Goal: Information Seeking & Learning: Learn about a topic

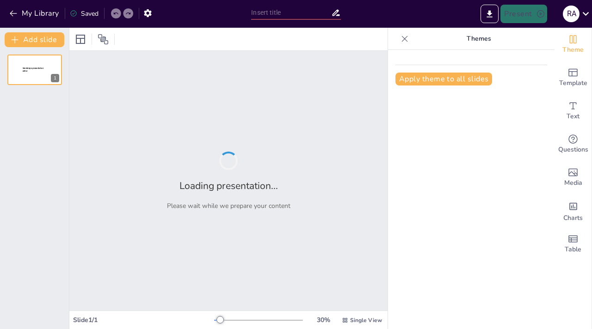
type input "Exploring Key Features: Enhancing Efficiency in Inventory Management"
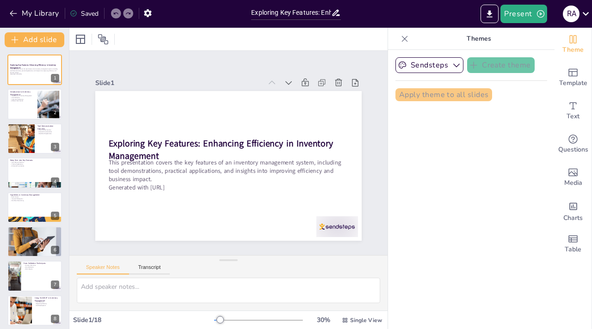
checkbox input "true"
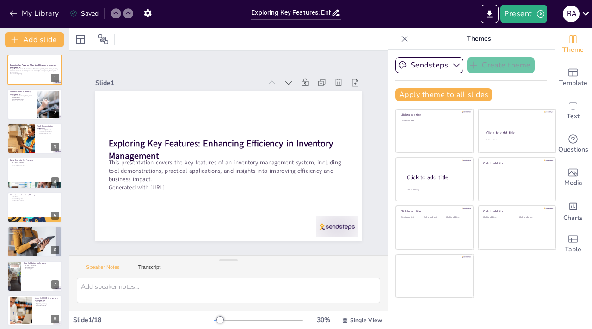
checkbox input "true"
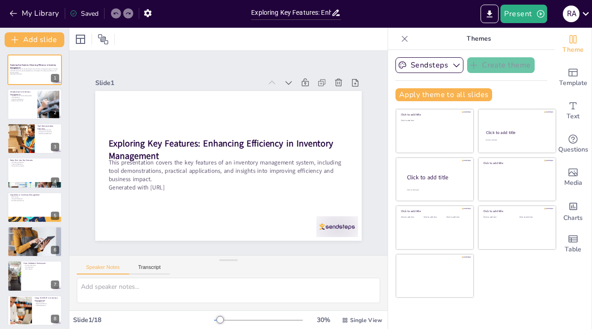
checkbox input "true"
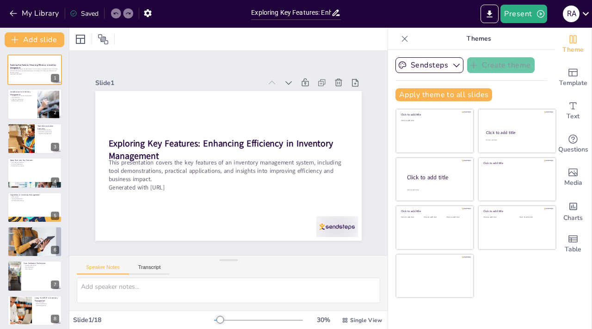
checkbox input "true"
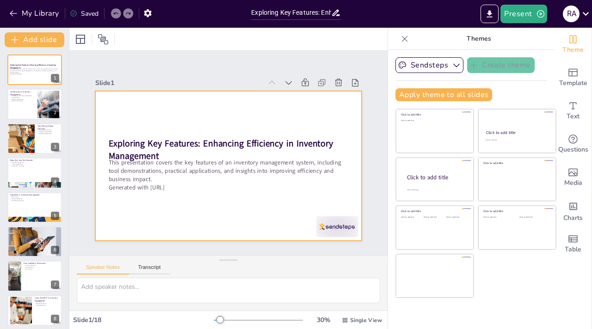
checkbox input "true"
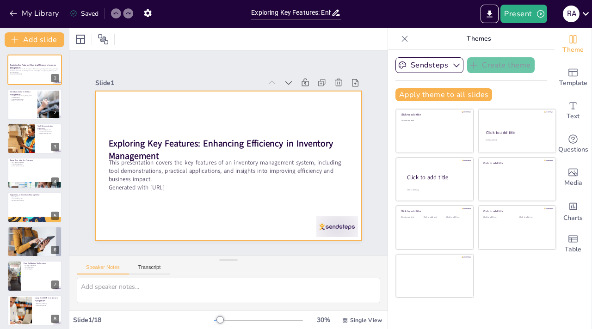
checkbox input "true"
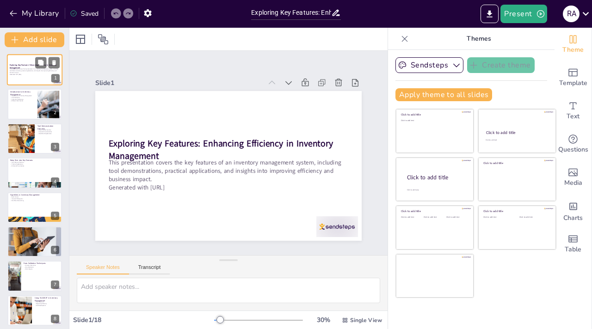
checkbox input "true"
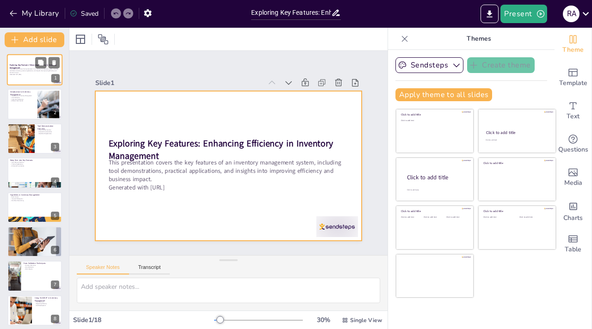
click at [30, 62] on div at bounding box center [34, 69] width 55 height 31
checkbox input "true"
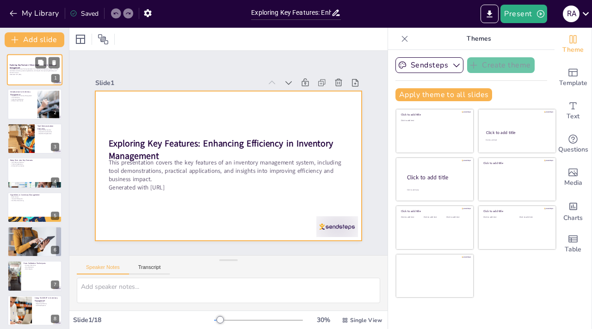
checkbox input "true"
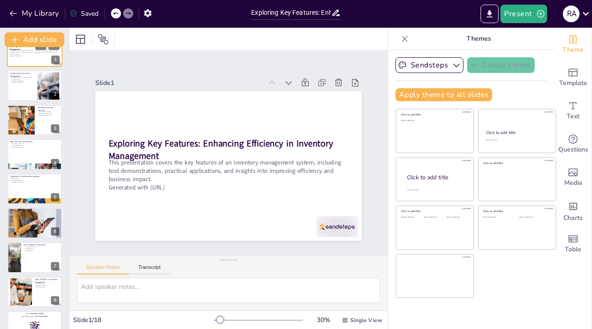
checkbox input "true"
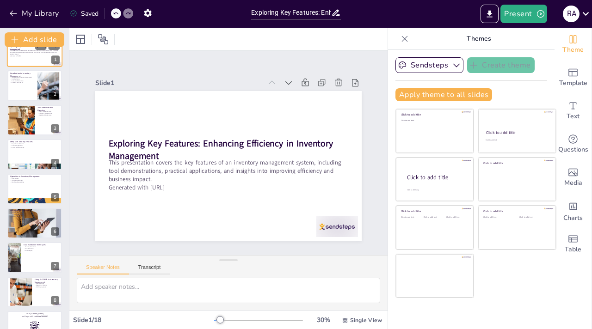
scroll to position [37, 0]
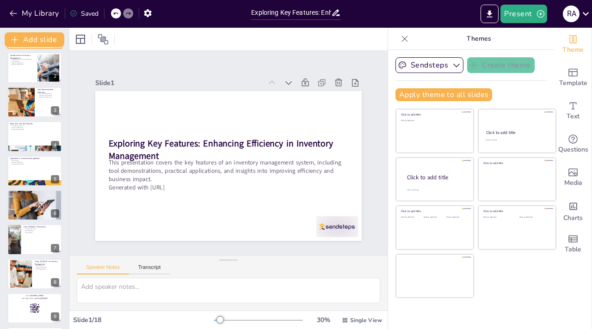
checkbox input "true"
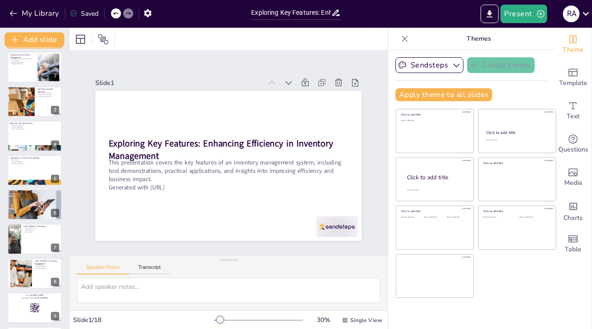
click at [30, 62] on p "Customer Satisfaction" at bounding box center [22, 62] width 25 height 2
type textarea "Understanding the importance of inventory management is fundamental for busines…"
checkbox input "true"
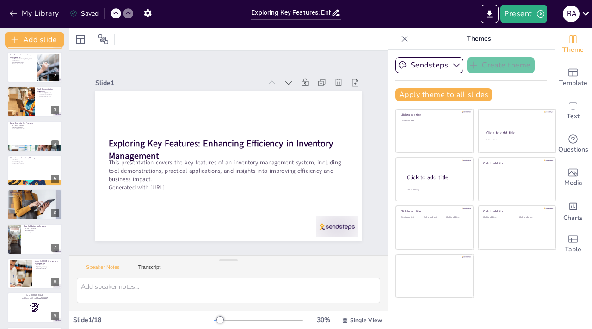
checkbox input "true"
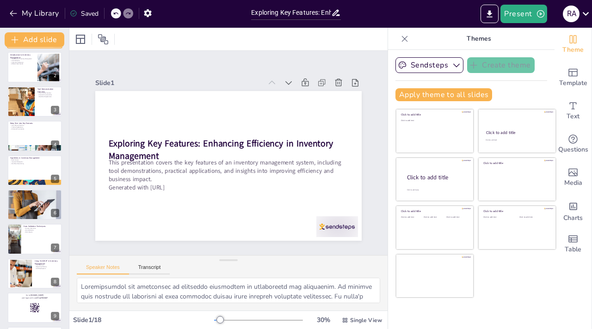
scroll to position [0, 0]
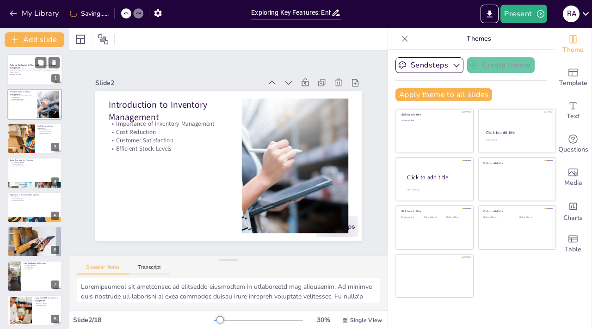
checkbox input "true"
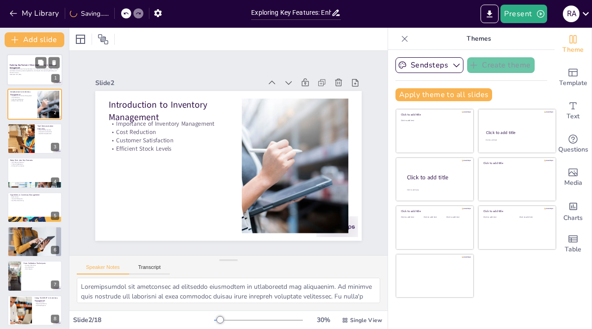
checkbox input "true"
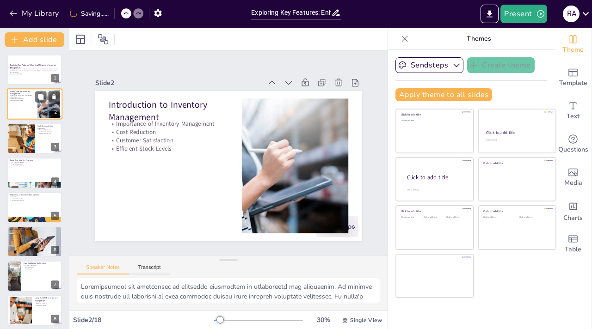
checkbox input "true"
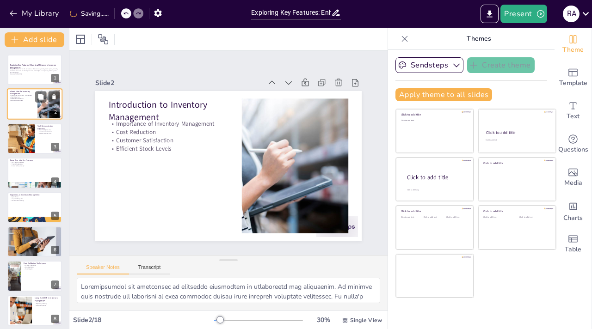
checkbox input "true"
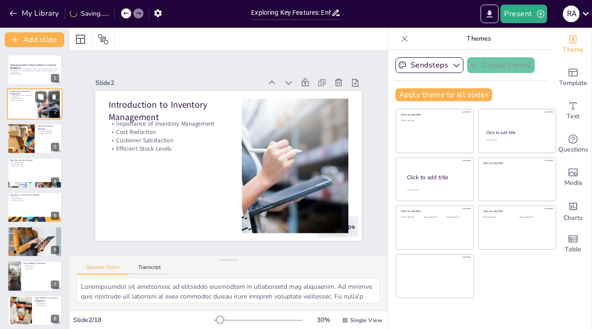
checkbox input "true"
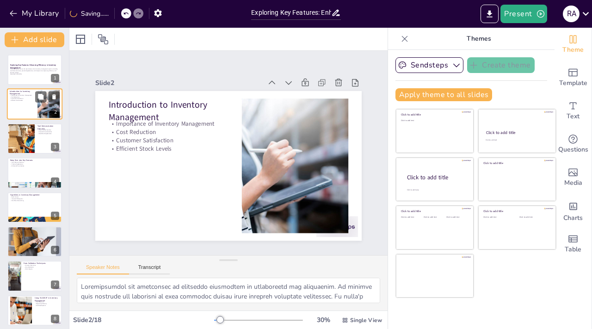
checkbox input "true"
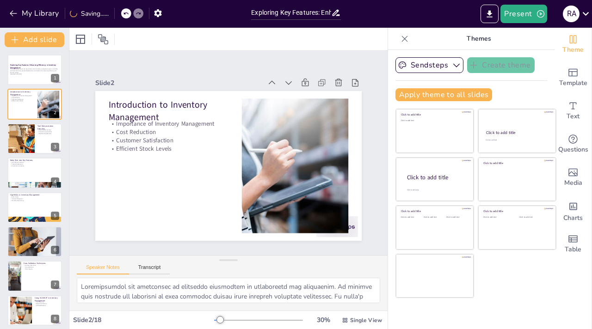
checkbox input "true"
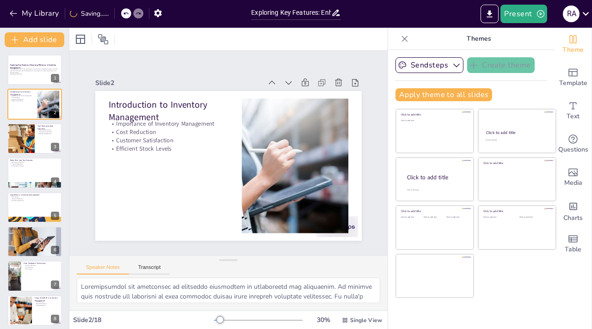
checkbox input "true"
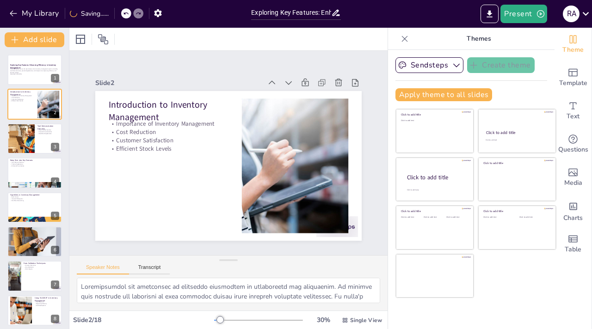
checkbox input "true"
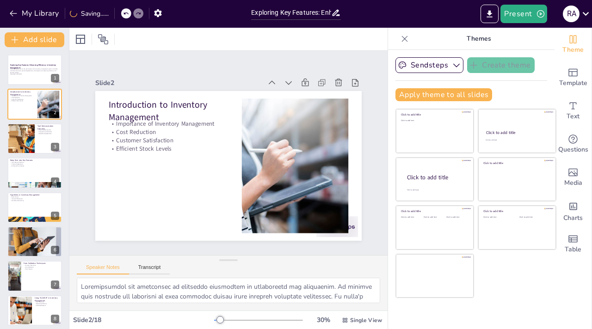
checkbox input "true"
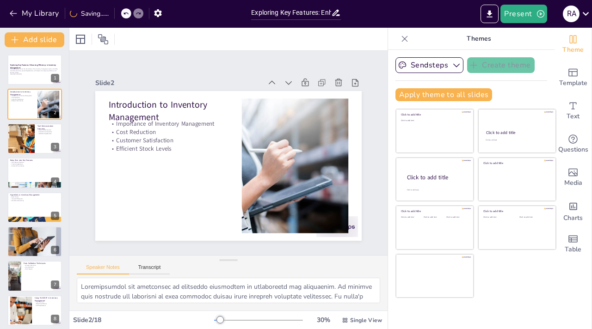
checkbox input "true"
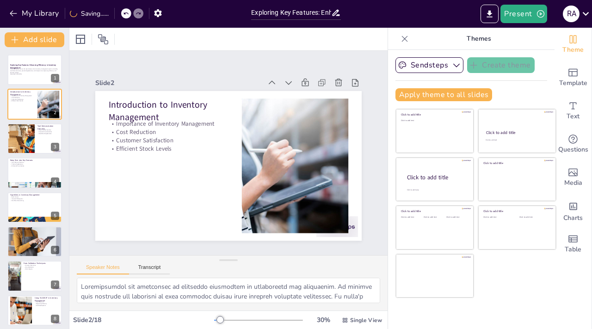
checkbox input "true"
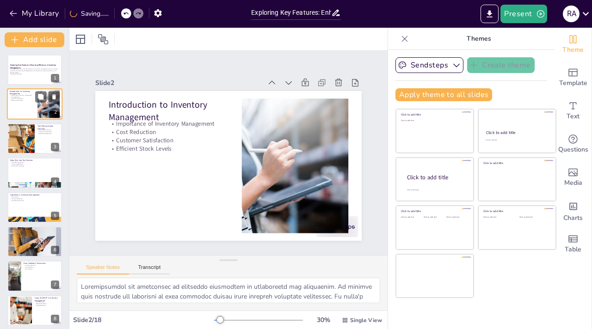
checkbox input "true"
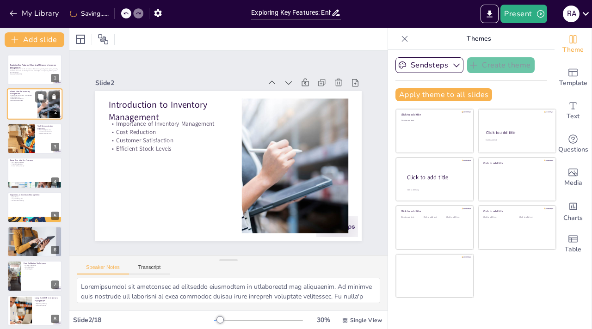
checkbox input "true"
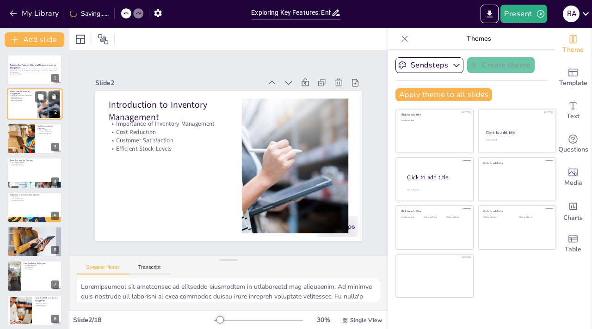
checkbox input "true"
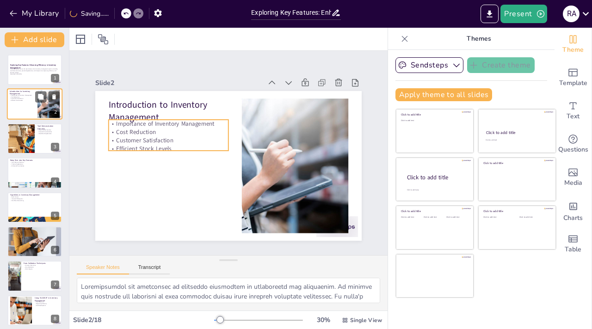
click at [15, 98] on p "Customer Satisfaction" at bounding box center [22, 99] width 25 height 2
checkbox input "true"
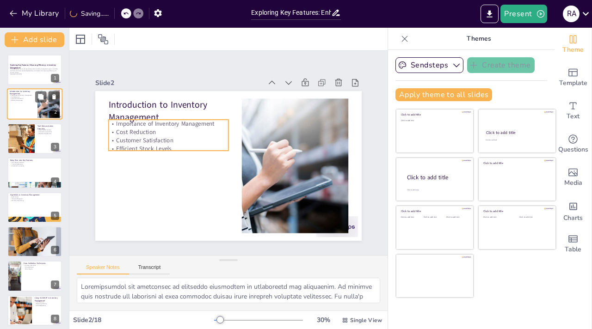
checkbox input "true"
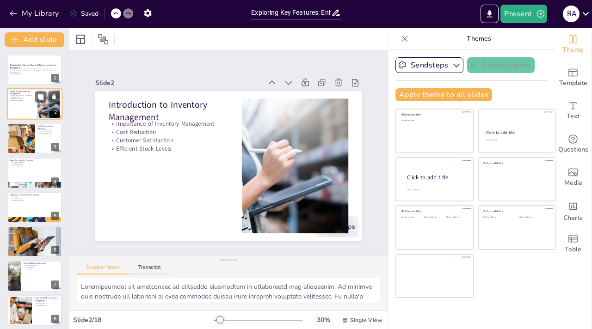
click at [15, 98] on p "Customer Satisfaction" at bounding box center [22, 99] width 25 height 2
checkbox input "true"
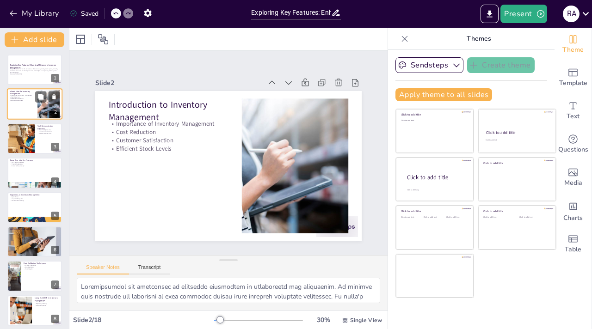
checkbox input "true"
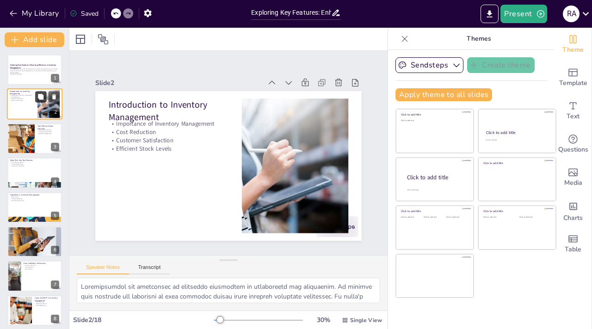
checkbox input "true"
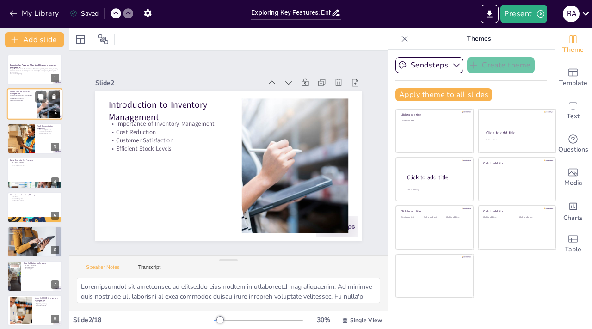
checkbox input "true"
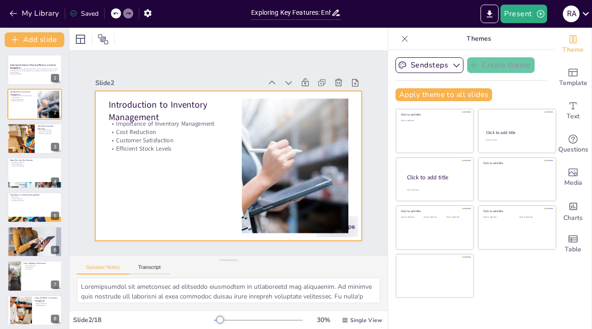
checkbox input "true"
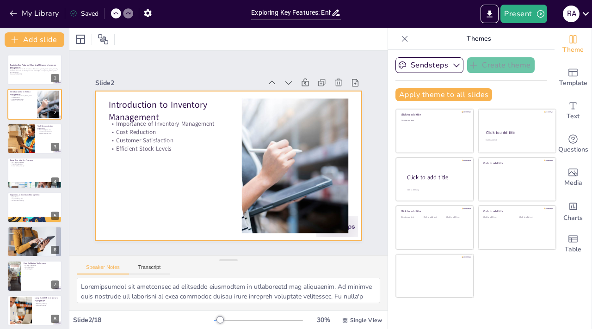
checkbox input "true"
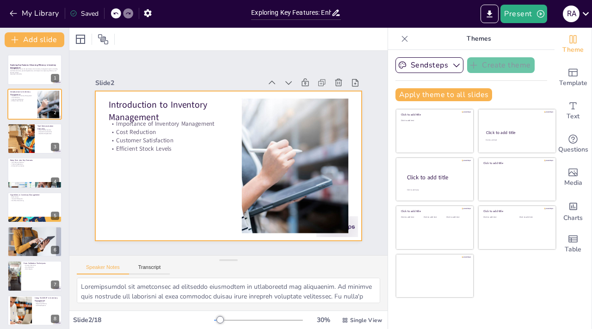
checkbox input "true"
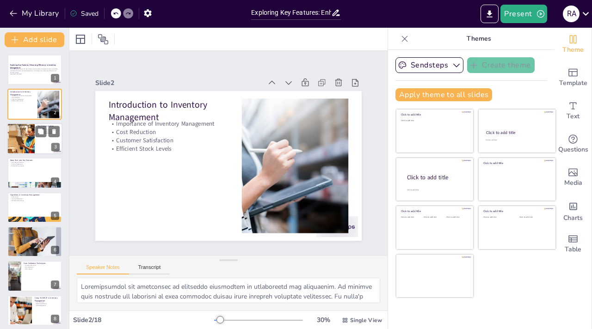
checkbox input "true"
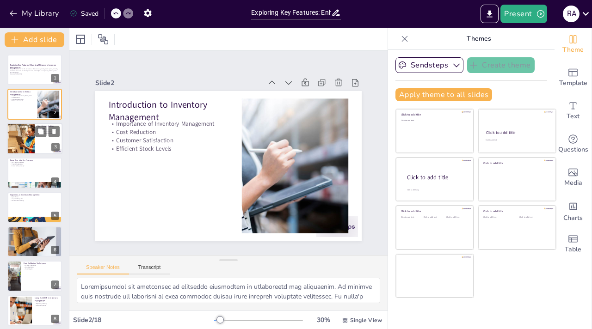
click at [29, 143] on div at bounding box center [20, 138] width 69 height 31
type textarea "A user-friendly interface is crucial for any software tool, especially in inven…"
checkbox input "true"
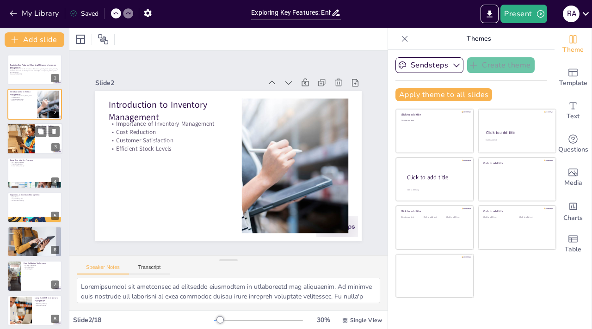
checkbox input "true"
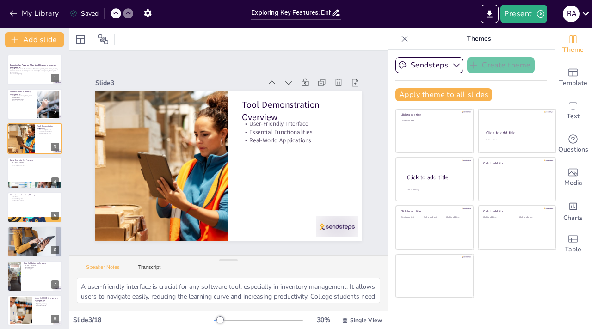
checkbox input "true"
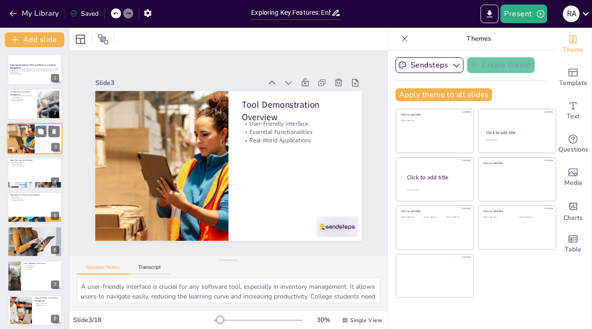
checkbox input "true"
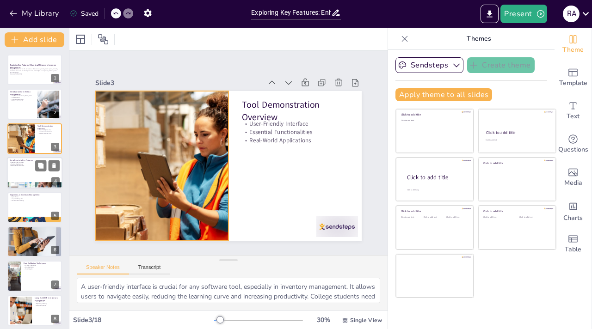
checkbox input "true"
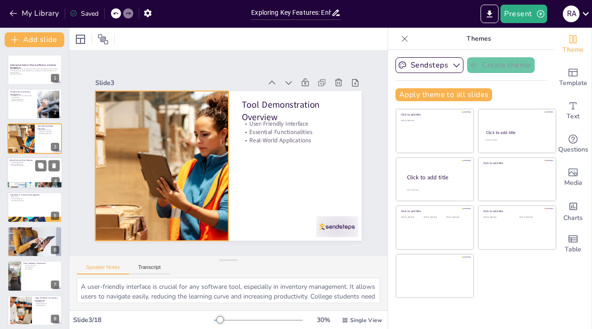
checkbox input "true"
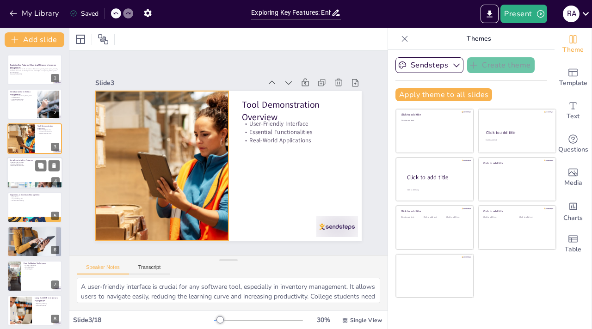
checkbox input "true"
click at [36, 178] on div at bounding box center [34, 172] width 55 height 31
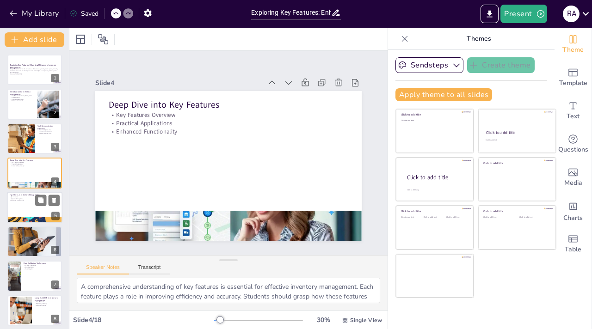
click at [43, 193] on p "Hyperlinks in Inventory Management" at bounding box center [35, 194] width 50 height 3
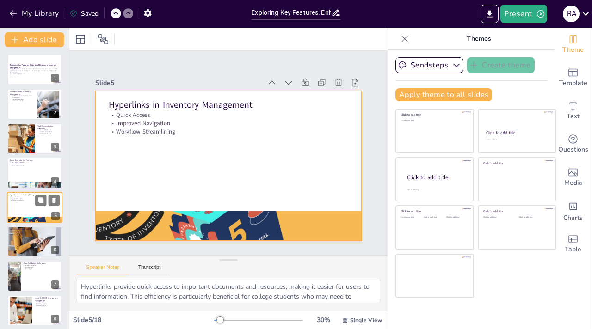
scroll to position [19, 0]
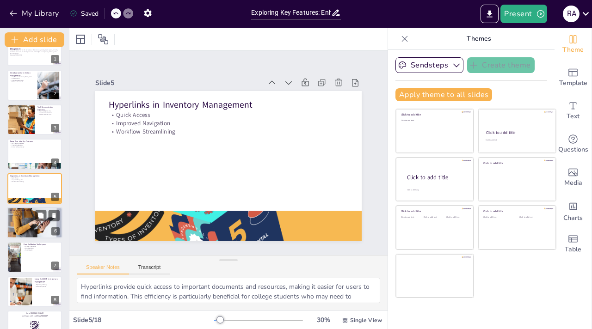
click at [34, 218] on div at bounding box center [34, 222] width 62 height 31
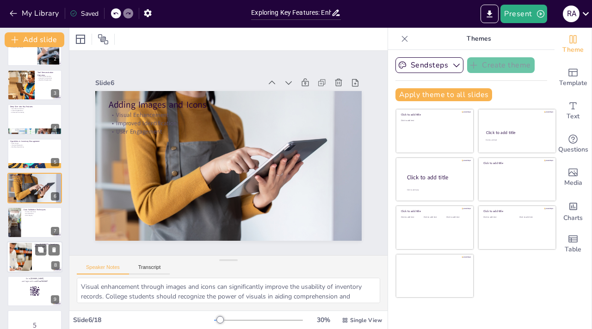
click at [31, 244] on div at bounding box center [21, 257] width 62 height 28
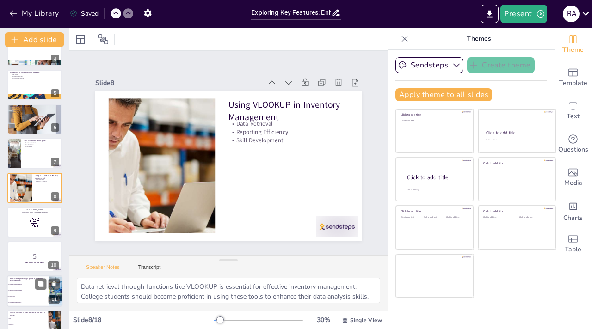
click at [26, 282] on li "To maintain optimal stock levels" at bounding box center [28, 285] width 42 height 6
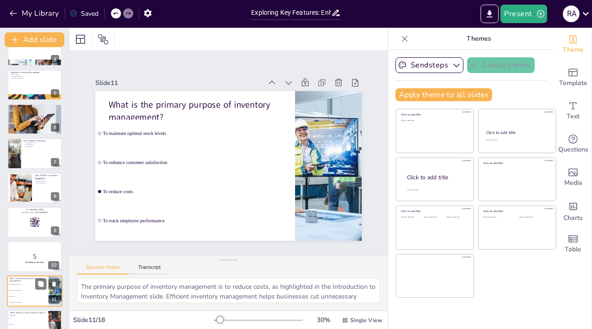
scroll to position [226, 0]
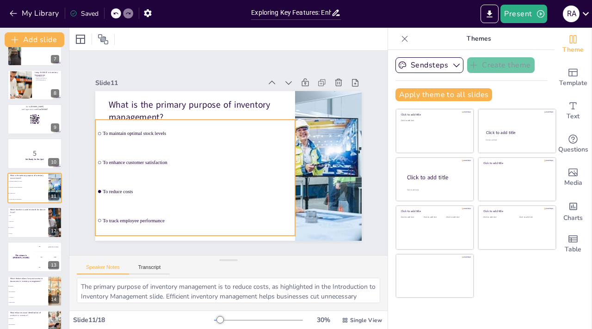
click at [145, 164] on span "To enhance customer satisfaction" at bounding box center [197, 159] width 190 height 25
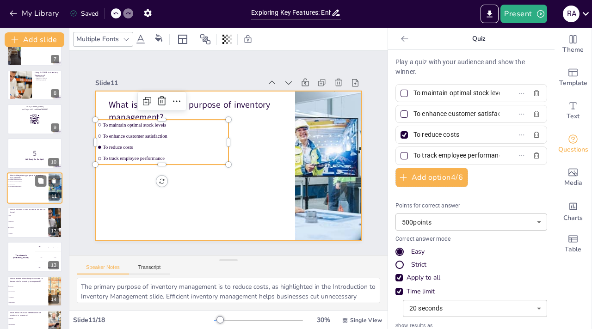
click at [39, 191] on div at bounding box center [34, 187] width 55 height 31
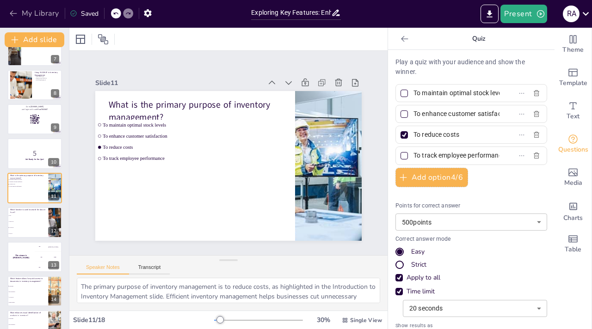
click at [17, 20] on button "My Library" at bounding box center [35, 13] width 56 height 15
